Goal: Task Accomplishment & Management: Complete application form

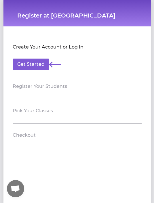
click at [33, 65] on button "Get Started" at bounding box center [31, 65] width 37 height 12
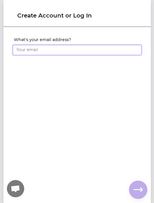
click at [75, 50] on input "What's your email address?" at bounding box center [77, 50] width 129 height 10
type input "[EMAIL_ADDRESS][DOMAIN_NAME]"
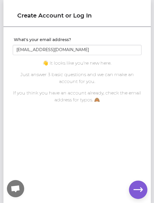
click at [142, 189] on icon "button" at bounding box center [138, 190] width 9 height 9
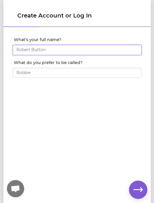
click at [122, 49] on input "What's your full name?" at bounding box center [77, 50] width 129 height 10
type input "[PERSON_NAME]"
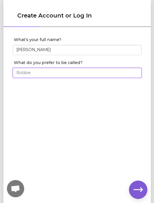
click at [91, 75] on input "What do you prefer to be called?" at bounding box center [77, 73] width 129 height 10
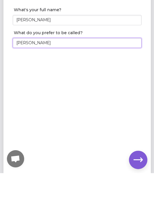
type input "[PERSON_NAME]"
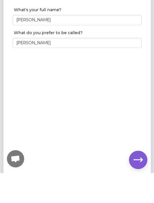
click at [109, 74] on div "What's your full name? [PERSON_NAME] What do you prefer to be called? [PERSON_N…" at bounding box center [76, 106] width 147 height 157
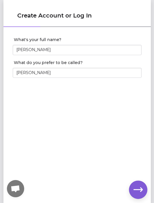
click at [138, 186] on icon "button" at bounding box center [138, 190] width 9 height 9
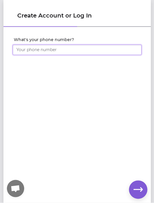
click at [106, 51] on input "What's your phone number?" at bounding box center [77, 50] width 129 height 10
type input "[PHONE_NUMBER]"
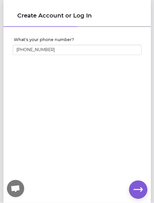
click at [143, 184] on button "button" at bounding box center [138, 190] width 18 height 18
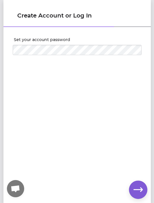
click at [52, 62] on div "Set your account password" at bounding box center [76, 46] width 147 height 37
click at [140, 185] on button "button" at bounding box center [138, 190] width 18 height 18
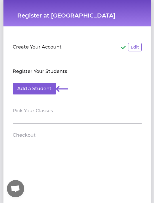
click at [47, 90] on button "Add a Student" at bounding box center [34, 89] width 43 height 12
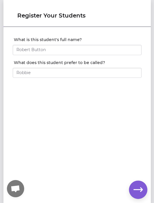
click at [140, 189] on icon "button" at bounding box center [138, 190] width 9 height 9
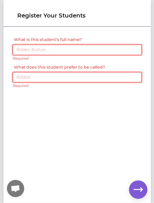
scroll to position [6, 0]
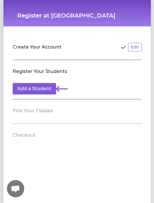
click at [131, 110] on header "Pick Your Classes" at bounding box center [77, 110] width 129 height 9
